Goal: Task Accomplishment & Management: Use online tool/utility

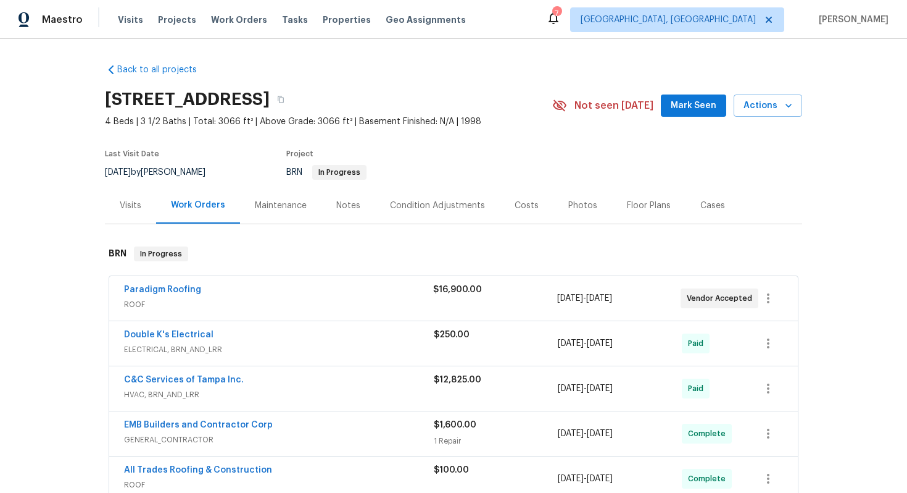
click at [292, 292] on div "Paradigm Roofing" at bounding box center [278, 290] width 309 height 15
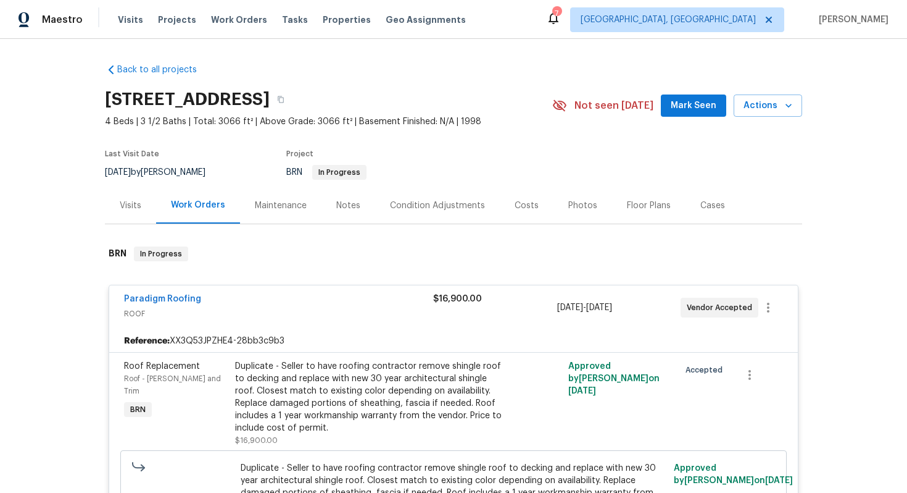
drag, startPoint x: 218, startPoint y: 292, endPoint x: 103, endPoint y: 289, distance: 114.8
click at [103, 289] on div "Back to all projects 18122 Sugar Brooke Dr, Tampa, FL 33647 4 Beds | 3 1/2 Bath…" at bounding box center [453, 266] width 907 height 454
drag, startPoint x: 225, startPoint y: 299, endPoint x: 123, endPoint y: 293, distance: 102.0
click at [122, 293] on div "Paradigm Roofing ROOF $16,900.00 9/18/2025 - 9/19/2025 Vendor Accepted" at bounding box center [453, 307] width 689 height 44
copy link "Paradigm Roofing"
